Goal: Task Accomplishment & Management: Manage account settings

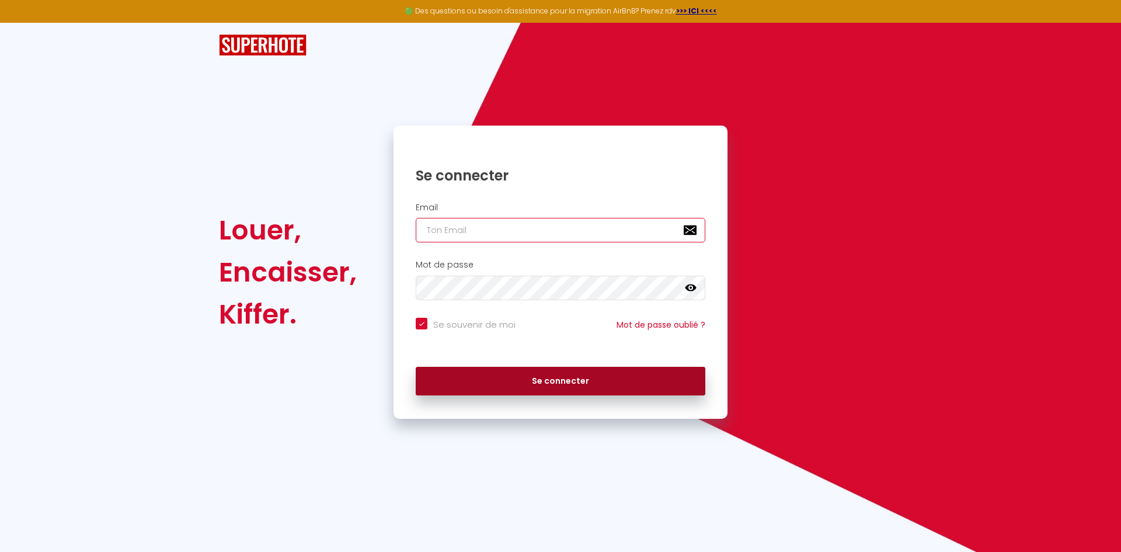
type input "[PERSON_NAME][EMAIL_ADDRESS][DOMAIN_NAME]"
click at [602, 382] on button "Se connecter" at bounding box center [561, 381] width 290 height 29
checkbox input "true"
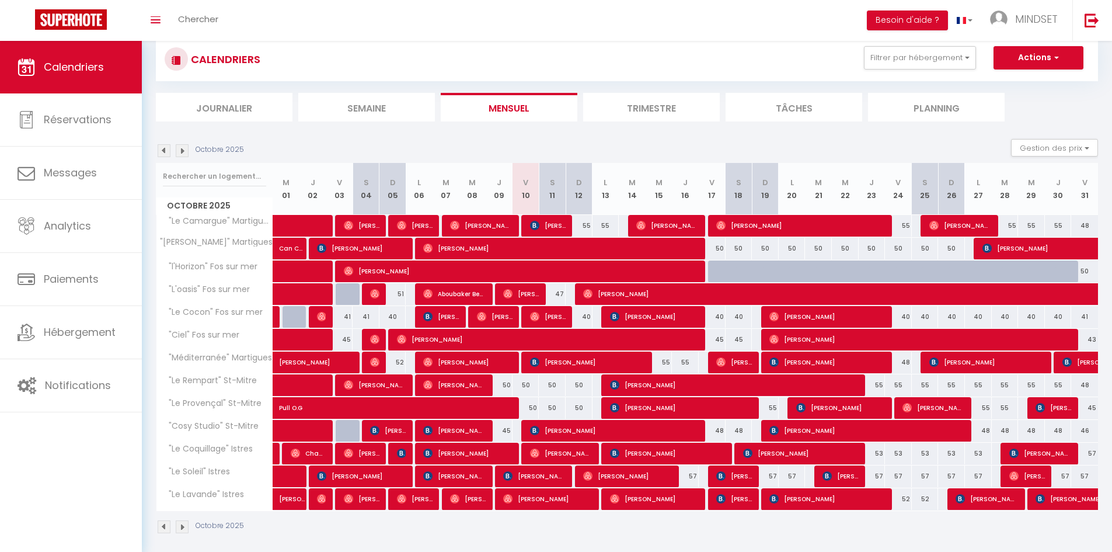
scroll to position [41, 0]
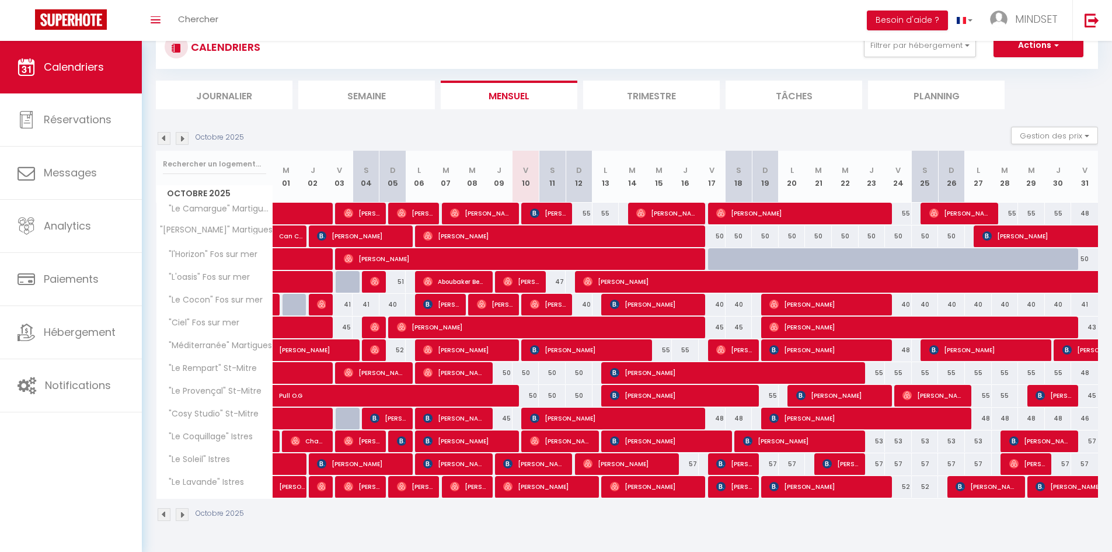
click at [535, 394] on div "50" at bounding box center [526, 396] width 27 height 22
type input "50"
type input "Ven 10 Octobre 2025"
type input "Sam 11 Octobre 2025"
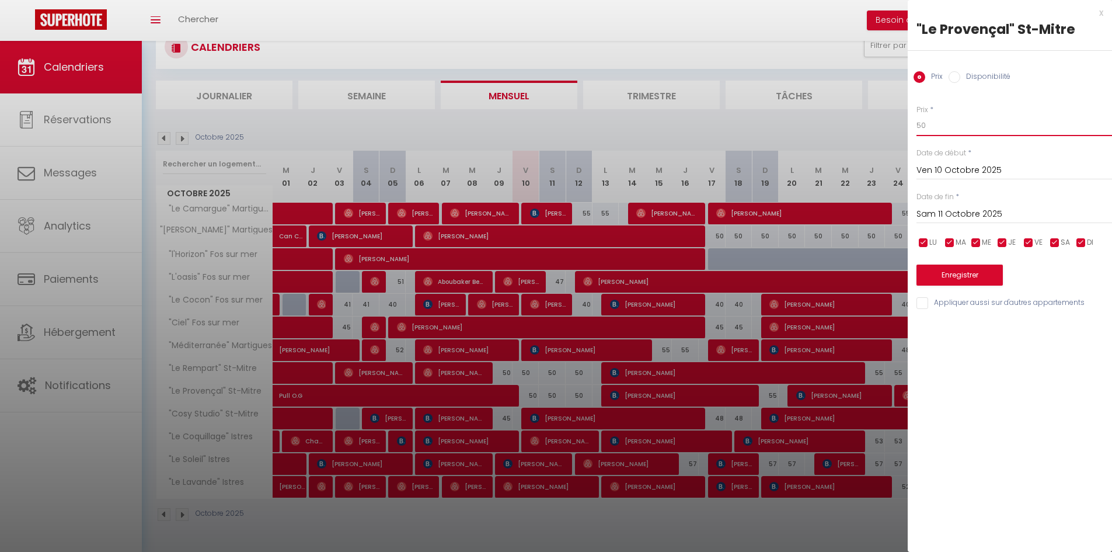
click at [968, 123] on input "50" at bounding box center [1015, 125] width 196 height 21
type input "47"
click at [980, 209] on input "Sam 11 Octobre 2025" at bounding box center [1015, 214] width 196 height 15
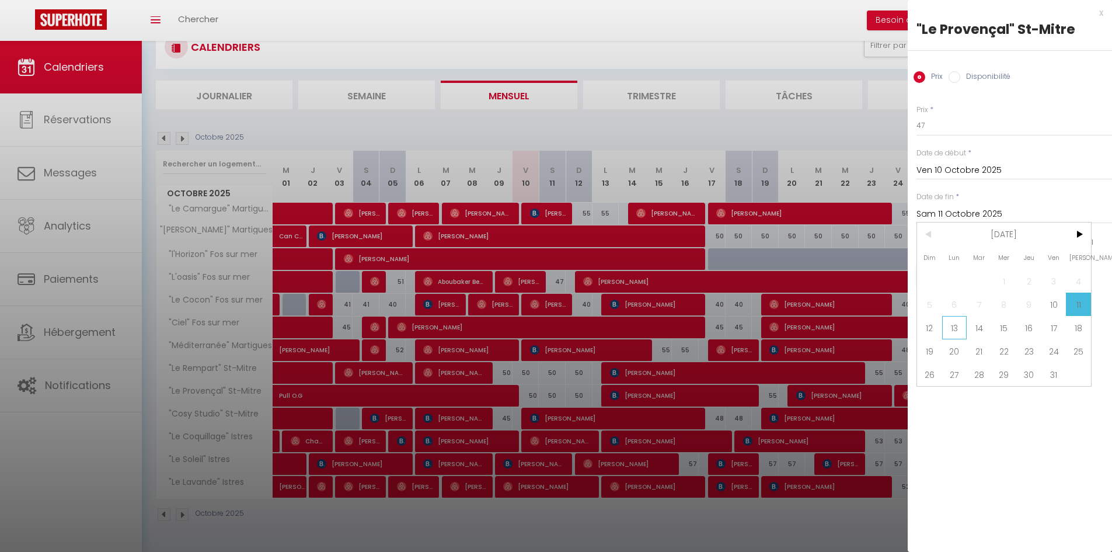
click at [959, 323] on span "13" at bounding box center [954, 327] width 25 height 23
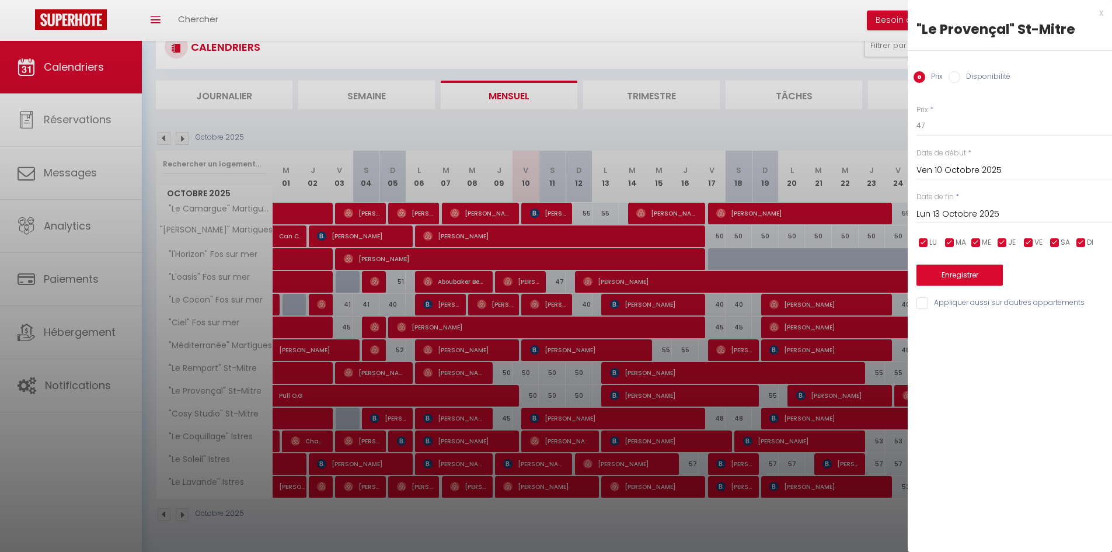
click at [962, 212] on input "Lun 13 Octobre 2025" at bounding box center [1015, 214] width 196 height 15
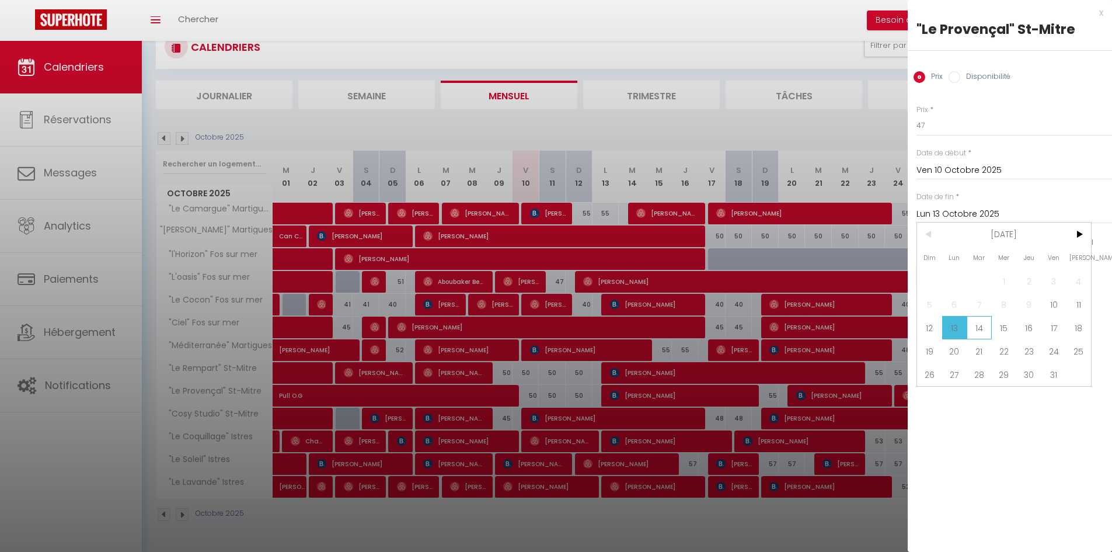
click at [975, 325] on span "14" at bounding box center [979, 327] width 25 height 23
type input "[DATE] Octobre 2025"
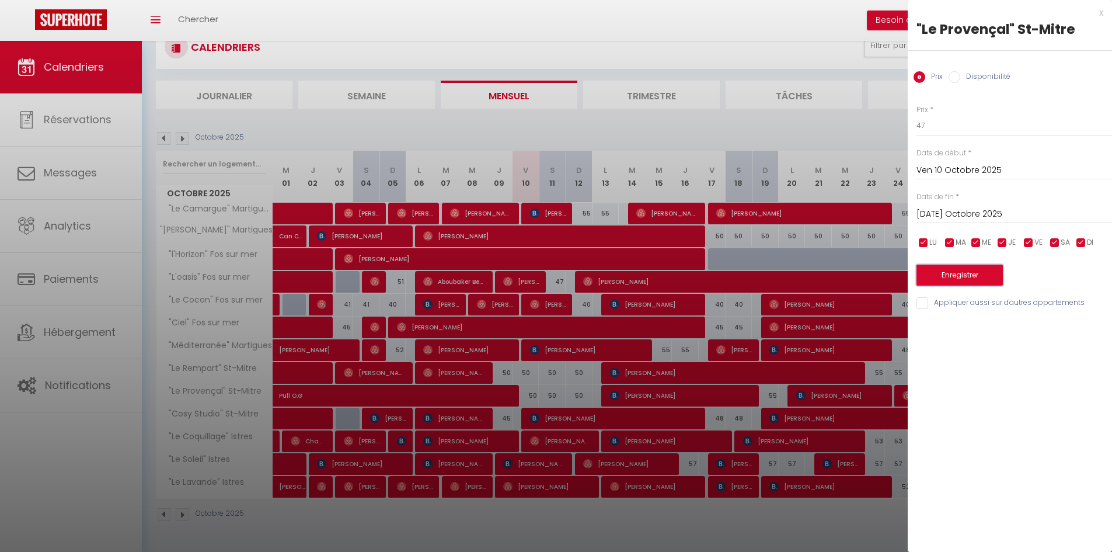
click at [970, 280] on button "Enregistrer" at bounding box center [960, 275] width 86 height 21
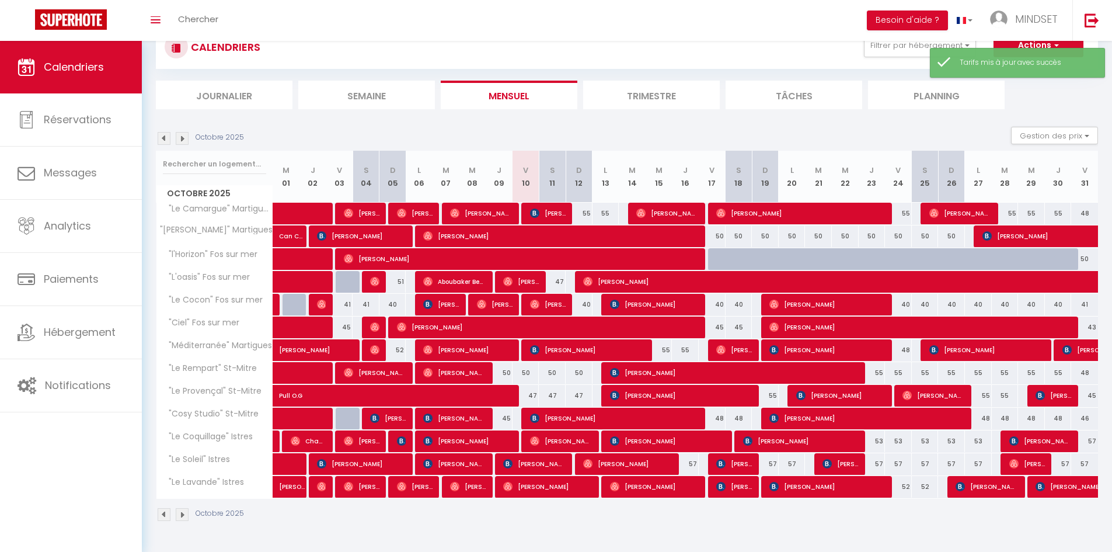
click at [1051, 102] on ul "Journalier [GEOGRAPHIC_DATA] Mensuel Trimestre Tâches Planning" at bounding box center [627, 95] width 942 height 29
